Goal: Communication & Community: Answer question/provide support

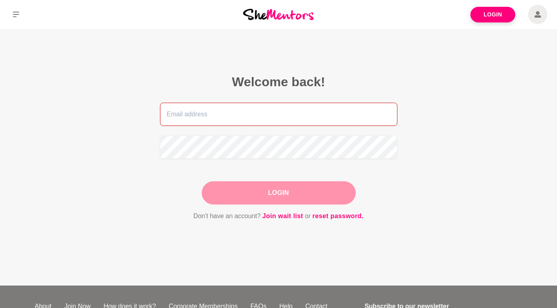
click at [220, 119] on input "email" at bounding box center [278, 114] width 237 height 23
type input "[EMAIL_ADDRESS][DOMAIN_NAME]"
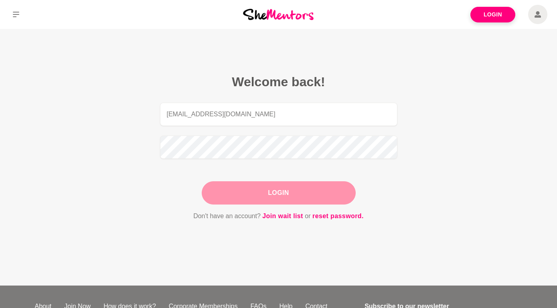
click at [273, 191] on button "Login" at bounding box center [279, 192] width 154 height 23
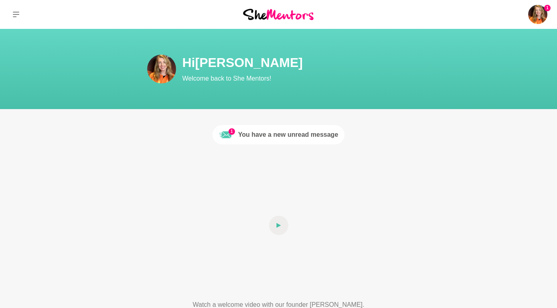
click at [285, 136] on div "You have a new unread message" at bounding box center [288, 135] width 100 height 10
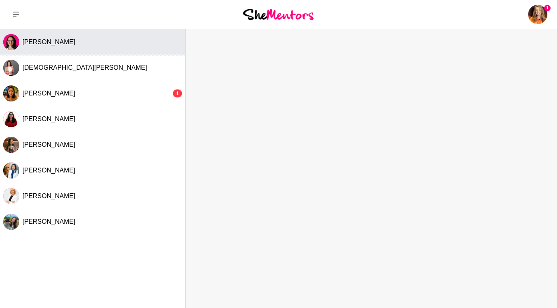
click at [41, 43] on span "[PERSON_NAME]" at bounding box center [48, 42] width 53 height 7
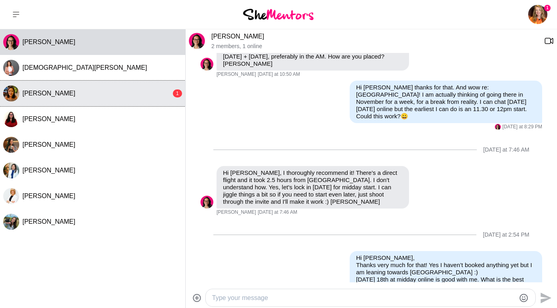
click at [47, 95] on span "[PERSON_NAME]" at bounding box center [48, 93] width 53 height 7
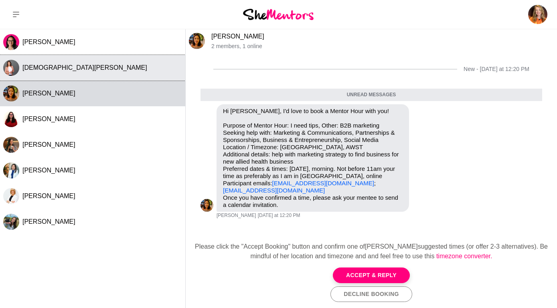
click at [36, 70] on span "[DEMOGRAPHIC_DATA][PERSON_NAME]" at bounding box center [84, 67] width 125 height 7
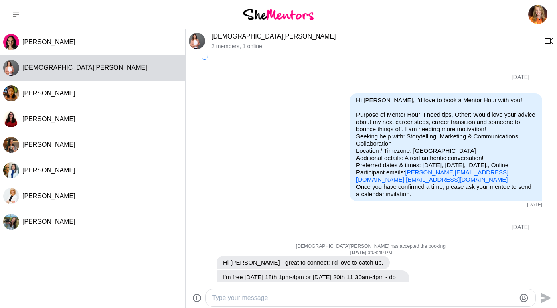
scroll to position [380, 0]
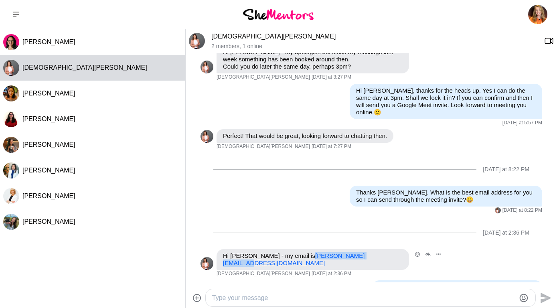
drag, startPoint x: 355, startPoint y: 241, endPoint x: 290, endPoint y: 243, distance: 65.0
click at [290, 249] on div "Hi [PERSON_NAME] - my email is [PERSON_NAME][EMAIL_ADDRESS][DOMAIN_NAME]" at bounding box center [313, 259] width 193 height 21
copy link "[PERSON_NAME][EMAIL_ADDRESS][DOMAIN_NAME]"
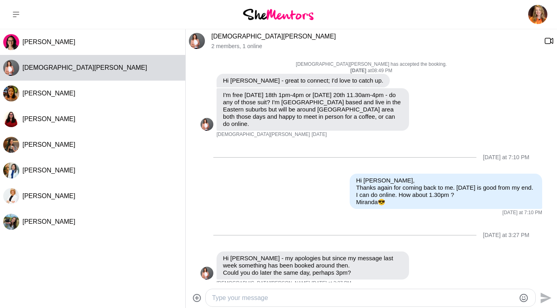
scroll to position [173, 0]
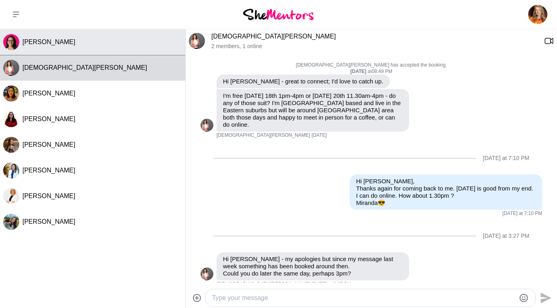
click at [41, 43] on span "[PERSON_NAME]" at bounding box center [48, 42] width 53 height 7
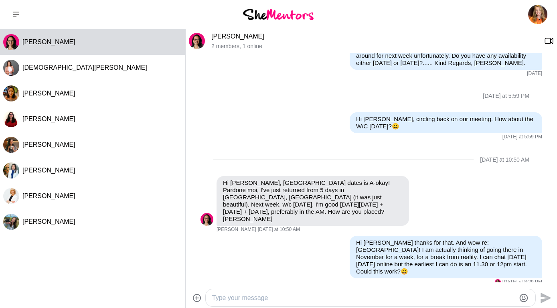
scroll to position [422, 0]
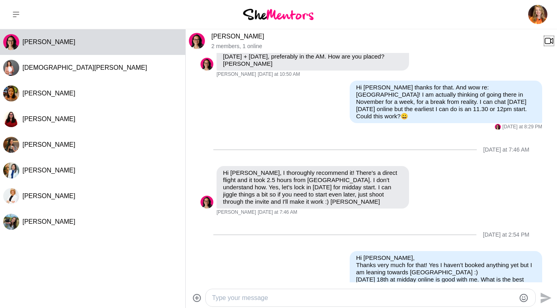
click at [548, 40] on icon at bounding box center [549, 41] width 10 height 10
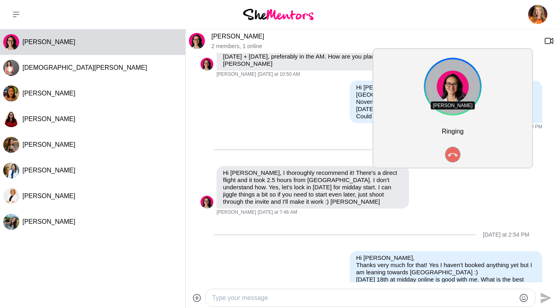
click at [451, 154] on span at bounding box center [453, 155] width 10 height 10
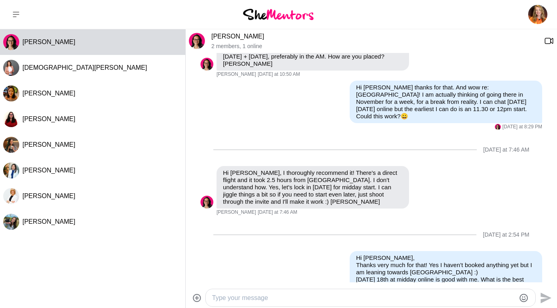
click at [221, 295] on textarea "Type your message" at bounding box center [363, 298] width 303 height 10
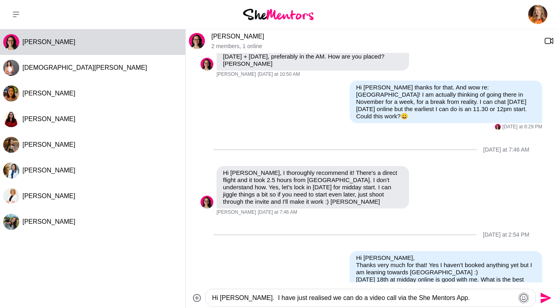
click at [525, 298] on icon "Emoji picker" at bounding box center [524, 298] width 10 height 10
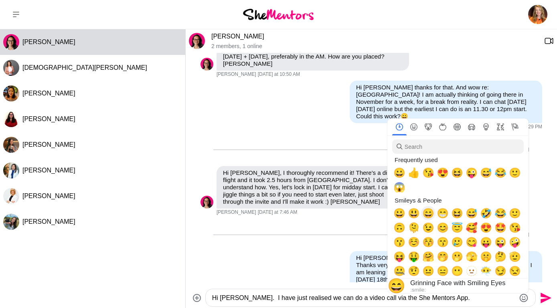
drag, startPoint x: 428, startPoint y: 214, endPoint x: 445, endPoint y: 303, distance: 91.1
click at [428, 214] on span "😄" at bounding box center [428, 213] width 12 height 11
click at [318, 265] on div "Reply Pin Mark as unread Edit Message Delete" at bounding box center [330, 272] width 31 height 43
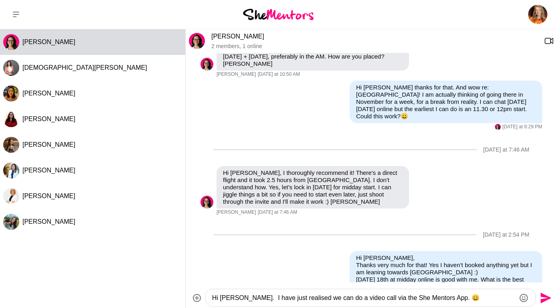
click at [460, 299] on textarea "Hi [PERSON_NAME]. I have just realised we can do a video call via the She Mento…" at bounding box center [363, 298] width 303 height 10
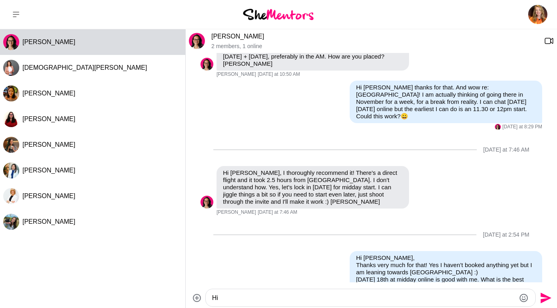
type textarea "H"
click at [319, 251] on button "Open Message Actions Menu" at bounding box center [320, 256] width 10 height 10
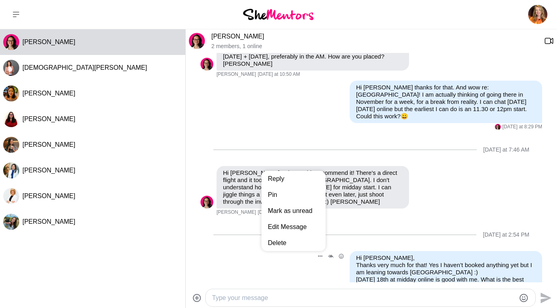
click at [274, 251] on div "Reply Pin [PERSON_NAME] as unread Edit Message Delete Hi [PERSON_NAME], Thanks …" at bounding box center [372, 276] width 342 height 50
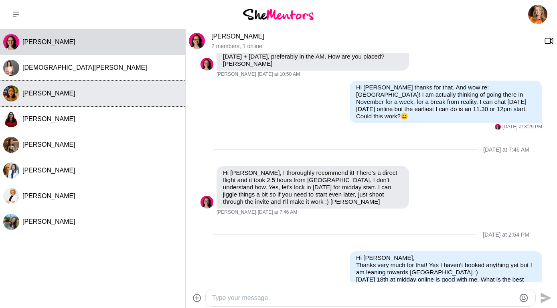
click at [30, 95] on span "[PERSON_NAME]" at bounding box center [48, 93] width 53 height 7
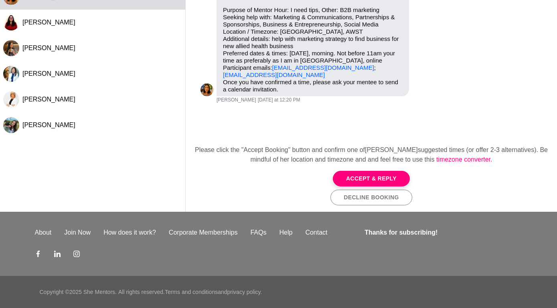
scroll to position [0, 0]
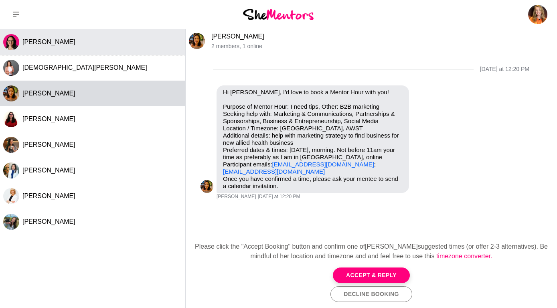
click at [38, 39] on span "[PERSON_NAME]" at bounding box center [48, 42] width 53 height 7
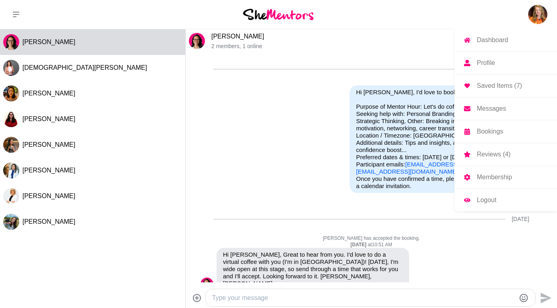
click at [485, 199] on p "Logout" at bounding box center [487, 200] width 20 height 6
